Goal: Task Accomplishment & Management: Complete application form

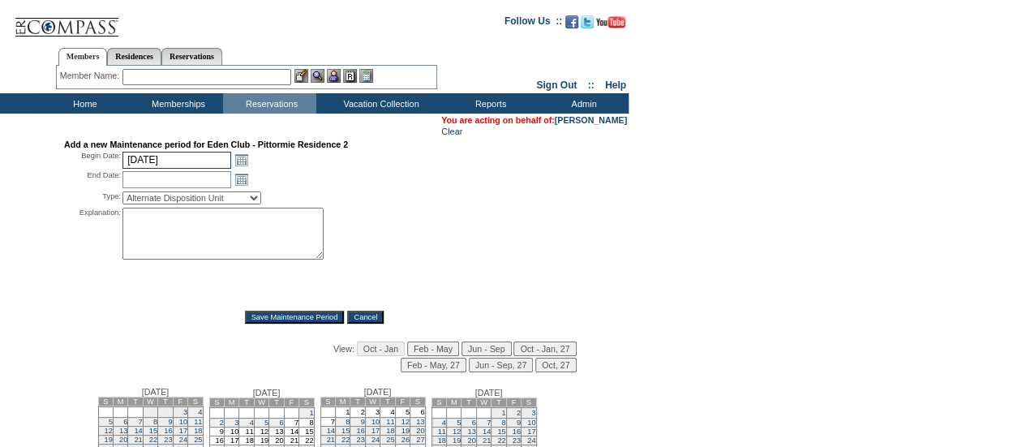
click at [196, 157] on input "[DATE]" at bounding box center [176, 160] width 109 height 17
click at [197, 166] on input "[DATE]" at bounding box center [176, 160] width 109 height 17
type input "[DATE]"
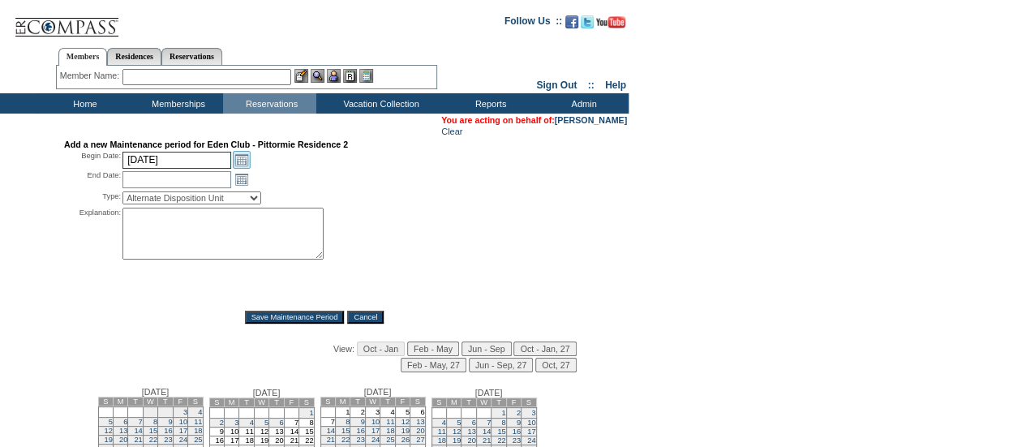
type input "[DATE]"
select select "PropMaintLeaseBlackout"
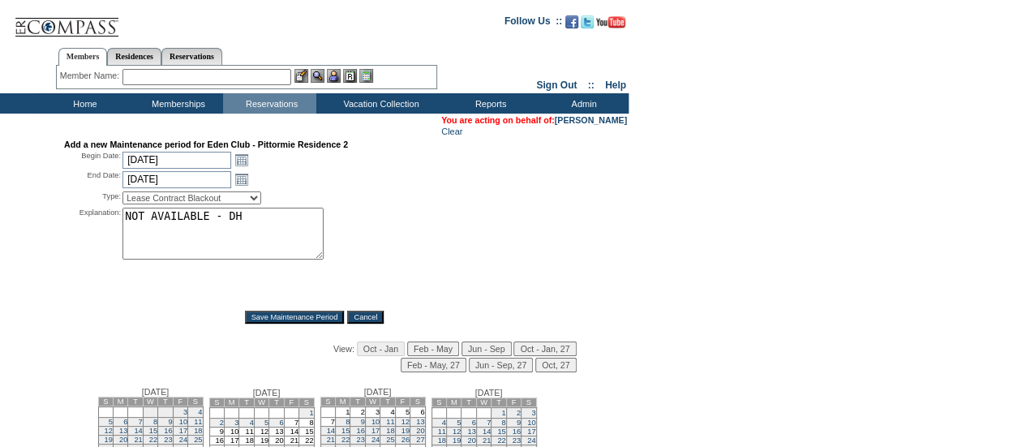
type textarea "NOT AVAILABLE - DH"
click at [289, 319] on input "Save Maintenance Period" at bounding box center [295, 317] width 100 height 13
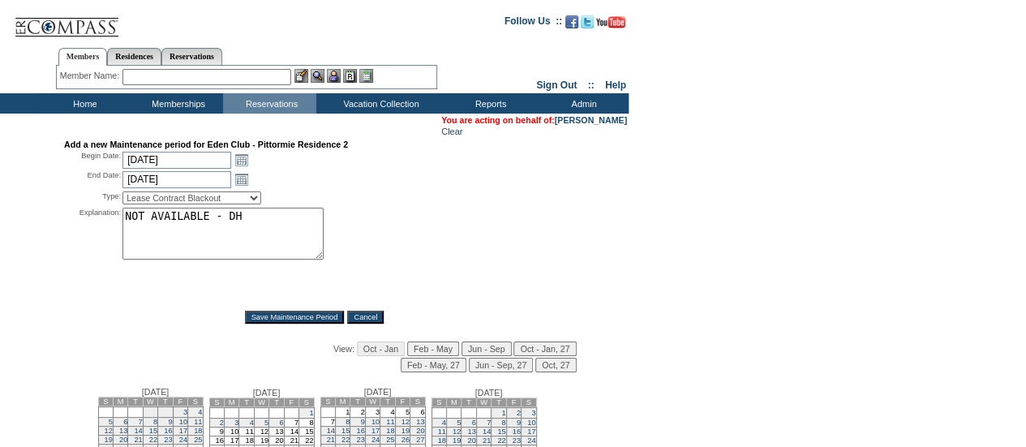
click at [289, 319] on input "Save Maintenance Period" at bounding box center [295, 317] width 100 height 13
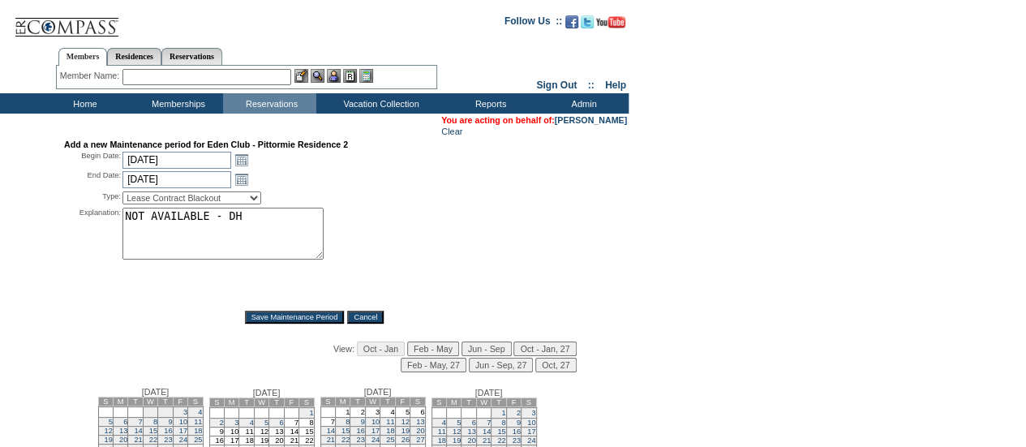
click at [289, 319] on input "Save Maintenance Period" at bounding box center [295, 317] width 100 height 13
click at [195, 161] on input "[DATE]" at bounding box center [176, 160] width 109 height 17
type input "[DATE]"
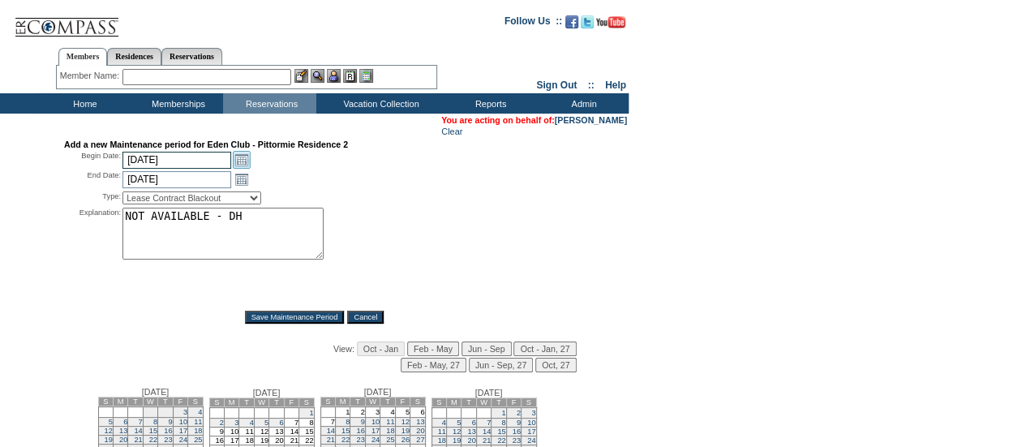
type input "[DATE]"
select select "PropMaintInventoryRelease"
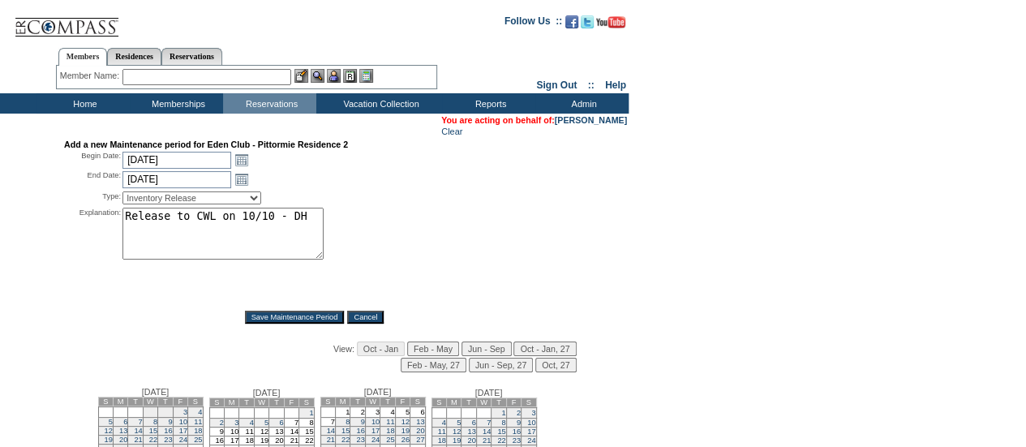
type textarea "Release to CWL on 10/10 - DH"
click at [278, 319] on input "Save Maintenance Period" at bounding box center [295, 317] width 100 height 13
click at [278, 318] on input "Save Maintenance Period" at bounding box center [295, 317] width 100 height 13
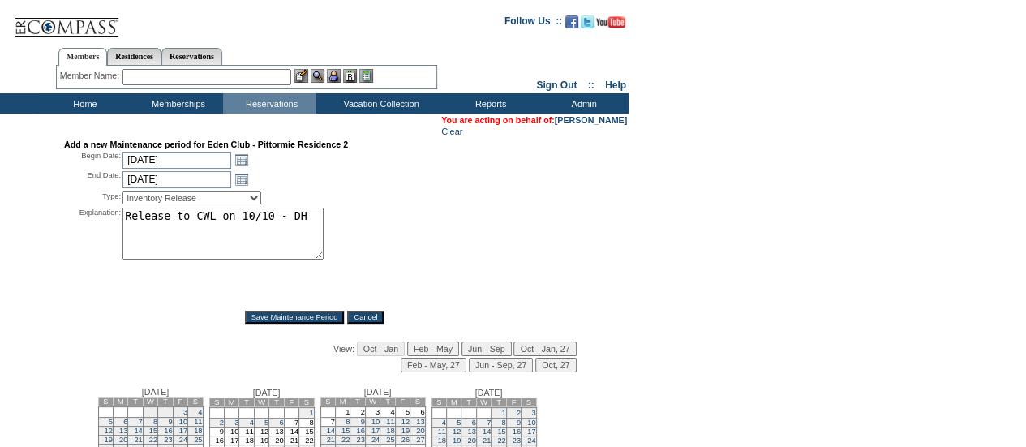
click at [278, 318] on input "Save Maintenance Period" at bounding box center [295, 317] width 100 height 13
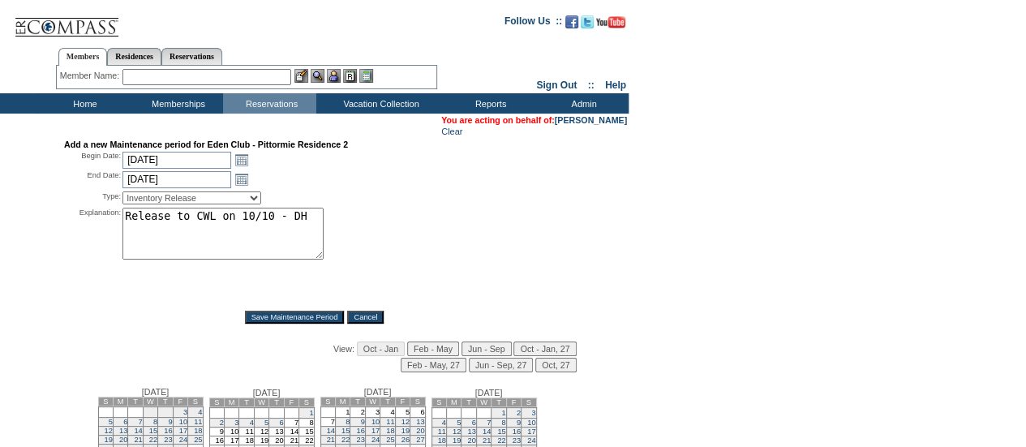
click at [278, 318] on input "Save Maintenance Period" at bounding box center [295, 317] width 100 height 13
click at [412, 262] on div "Explanation: Release to CWL on 10/10 - DH *" at bounding box center [314, 254] width 500 height 92
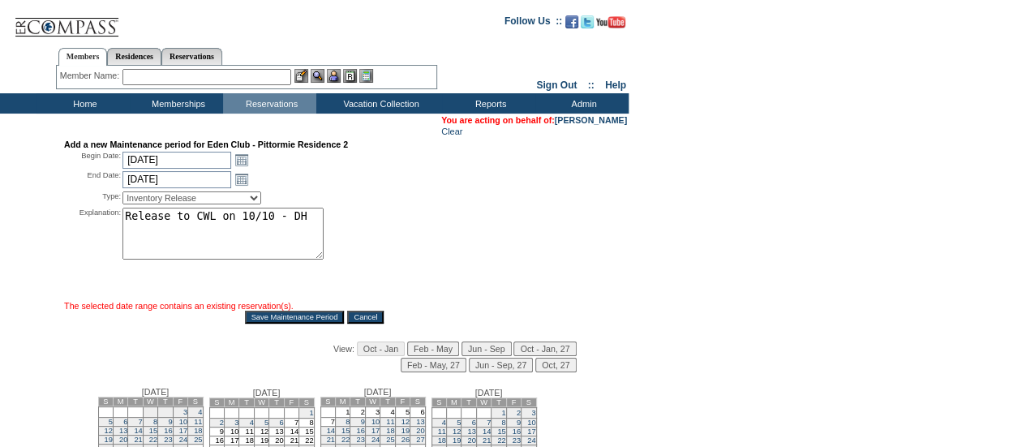
click at [448, 206] on div "Type: Alternate Disposition Unit Business Hold Disposition Exclusive Alliance P…" at bounding box center [314, 198] width 500 height 16
